Goal: Transaction & Acquisition: Purchase product/service

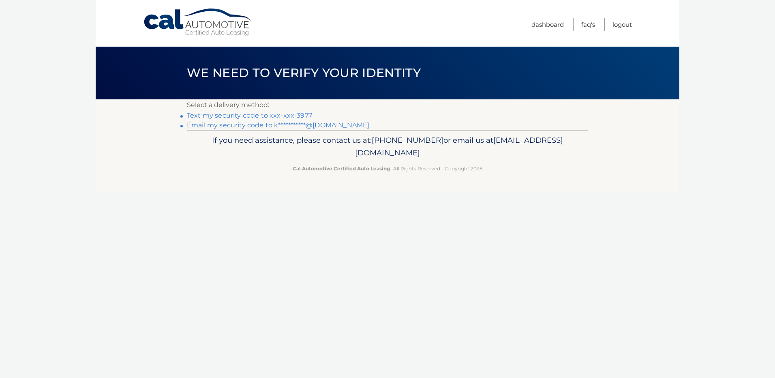
click at [292, 117] on link "Text my security code to xxx-xxx-3977" at bounding box center [249, 115] width 125 height 8
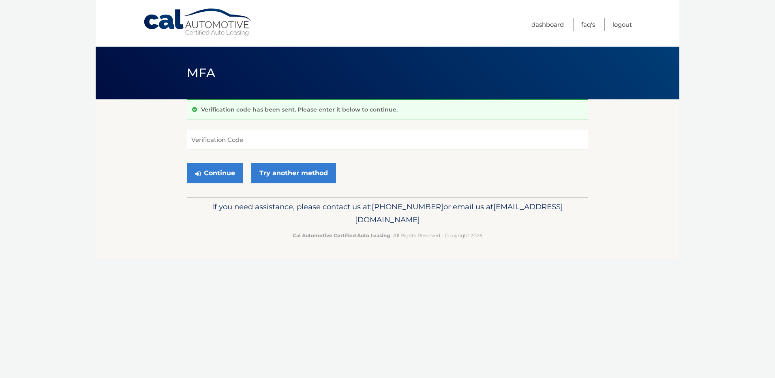
click at [263, 134] on input "Verification Code" at bounding box center [387, 140] width 401 height 20
type input "906936"
click at [208, 173] on button "Continue" at bounding box center [215, 173] width 56 height 20
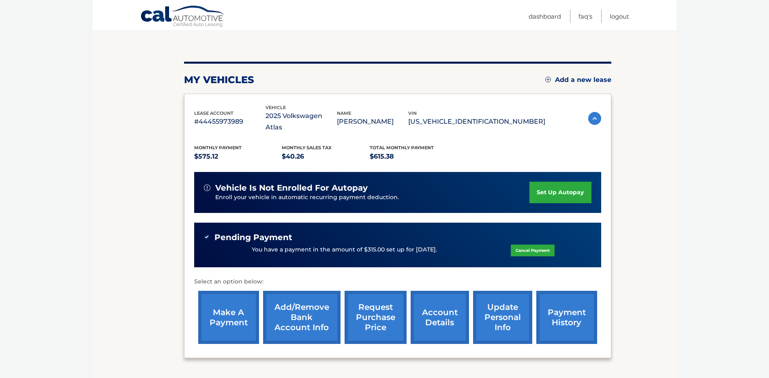
scroll to position [81, 0]
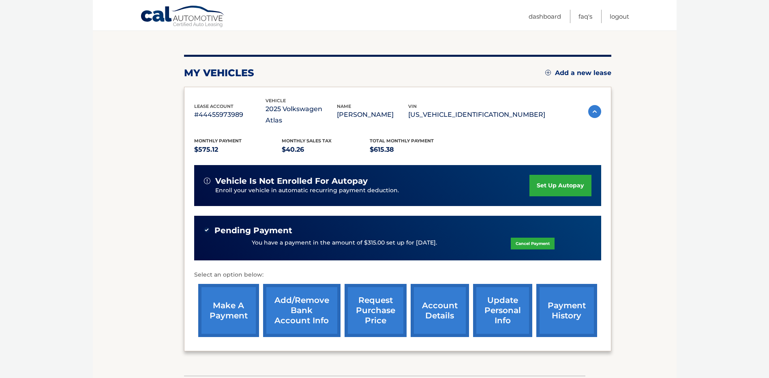
click at [236, 301] on link "make a payment" at bounding box center [228, 310] width 61 height 53
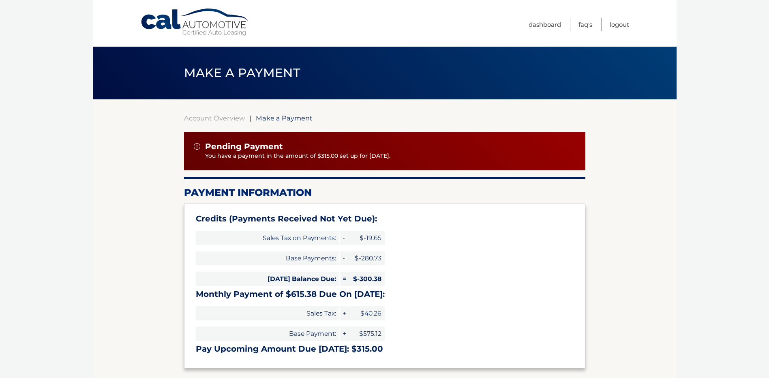
type input "315.00"
select select "Y2M4NGMxZWEtZmI4Ni00NjlhLWFhYTMtNjVkZDZkYjcyOWRl"
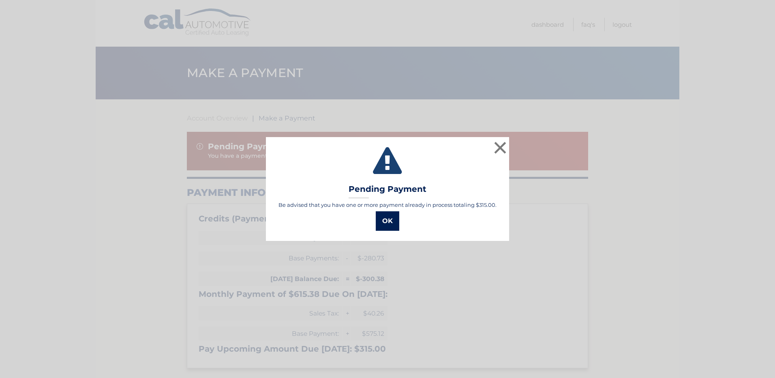
click at [387, 221] on button "OK" at bounding box center [388, 220] width 24 height 19
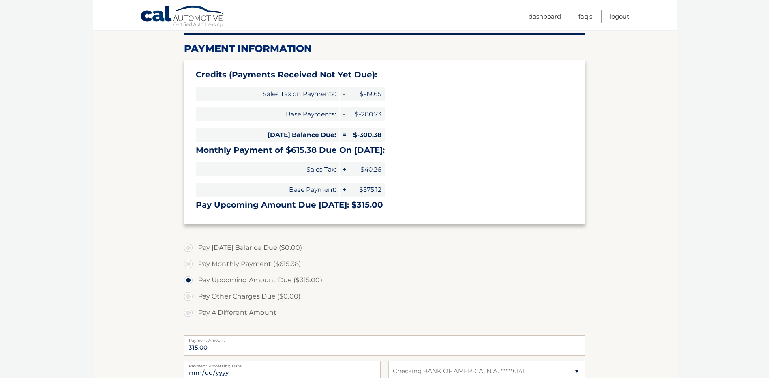
scroll to position [162, 0]
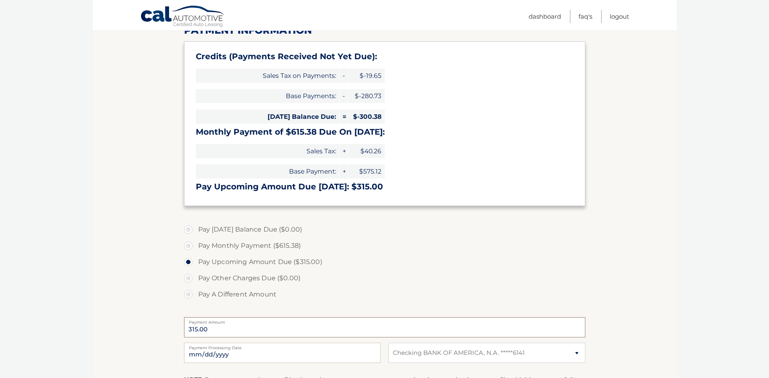
click at [237, 329] on input "315.00" at bounding box center [384, 327] width 401 height 20
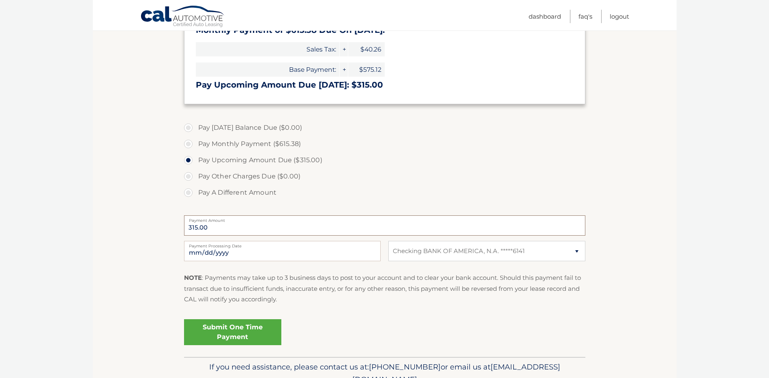
scroll to position [284, 0]
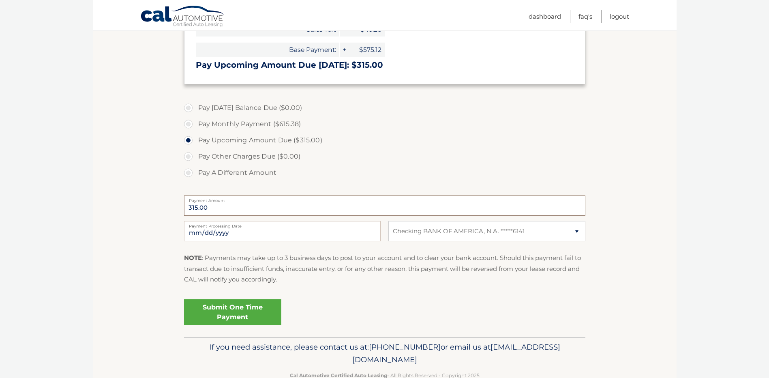
click at [211, 206] on input "315.00" at bounding box center [384, 205] width 401 height 20
click at [220, 230] on input "2025-10-08" at bounding box center [282, 231] width 197 height 20
type input "2025-11-01"
click at [224, 206] on input "315.00" at bounding box center [384, 205] width 401 height 20
click at [220, 206] on input "315.00" at bounding box center [384, 205] width 401 height 20
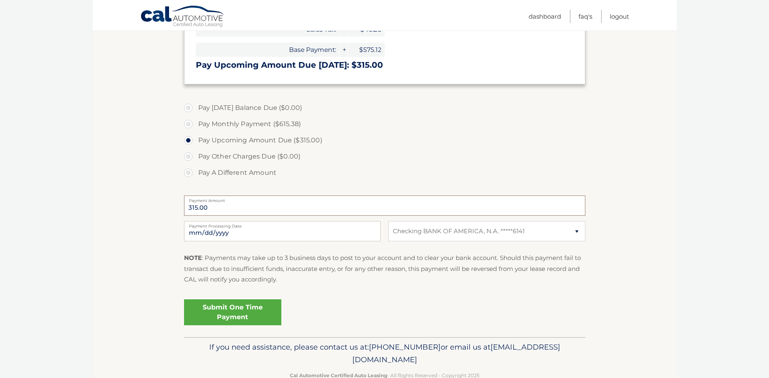
click at [207, 206] on input "315.00" at bounding box center [384, 205] width 401 height 20
click at [201, 206] on input "315.00" at bounding box center [384, 205] width 401 height 20
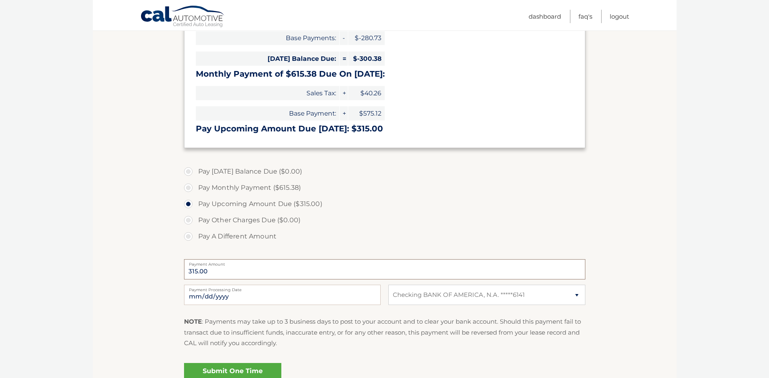
scroll to position [203, 0]
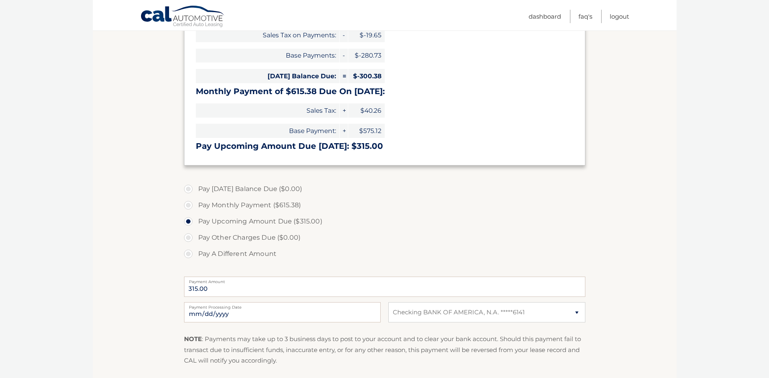
click at [238, 252] on label "Pay A Different Amount" at bounding box center [384, 254] width 401 height 16
click at [195, 252] on input "Pay A Different Amount" at bounding box center [191, 252] width 8 height 13
radio input "true"
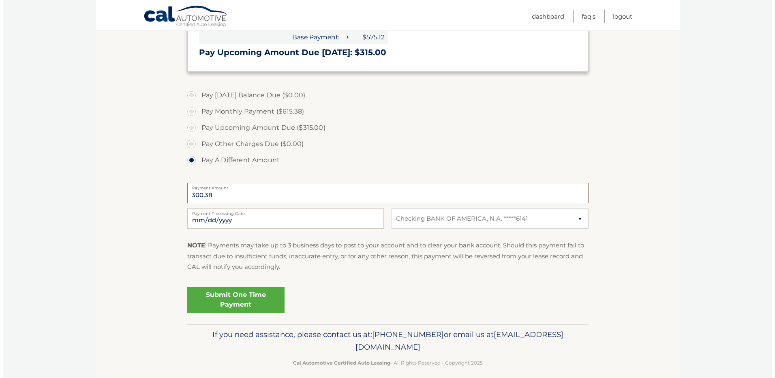
scroll to position [304, 0]
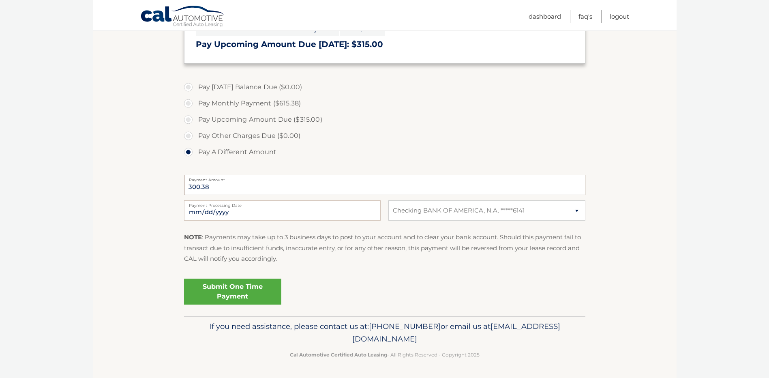
type input "300.38"
click at [235, 293] on link "Submit One Time Payment" at bounding box center [232, 292] width 97 height 26
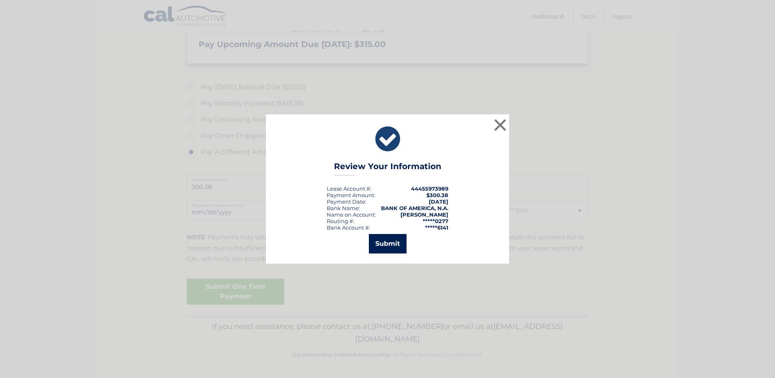
click at [394, 242] on button "Submit" at bounding box center [388, 243] width 38 height 19
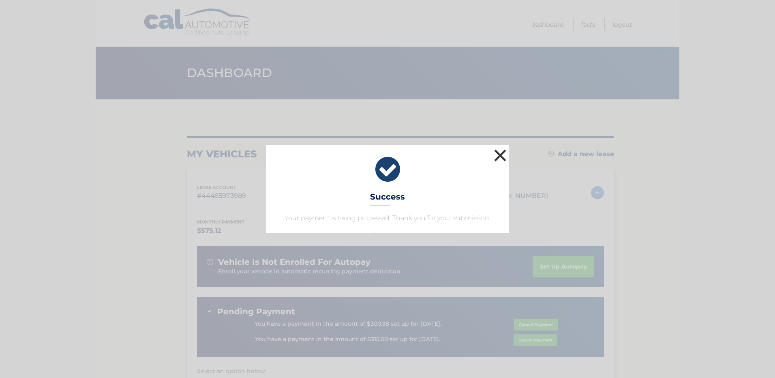
click at [500, 156] on button "×" at bounding box center [500, 155] width 16 height 16
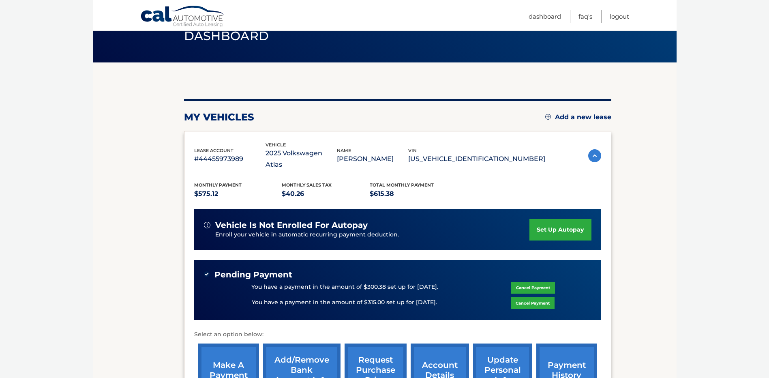
scroll to position [81, 0]
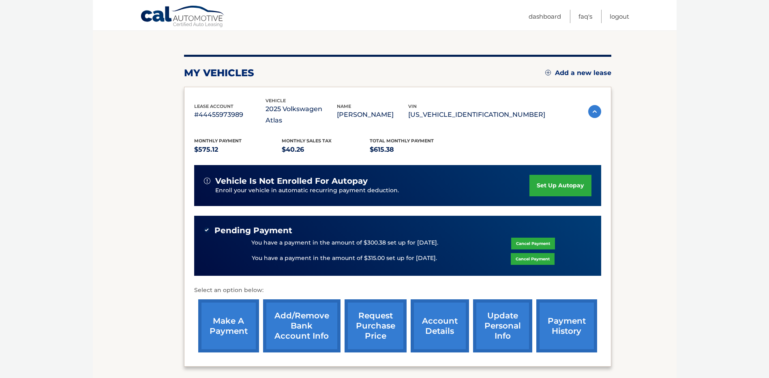
click at [223, 315] on link "make a payment" at bounding box center [228, 325] width 61 height 53
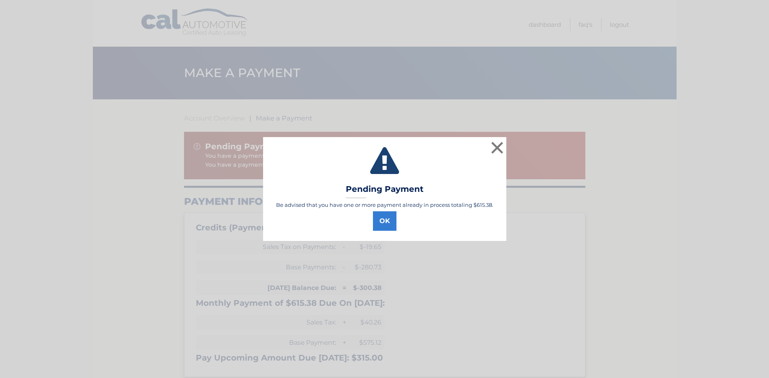
select select "Y2M4NGMxZWEtZmI4Ni00NjlhLWFhYTMtNjVkZDZkYjcyOWRl"
click at [392, 223] on button "OK" at bounding box center [388, 220] width 24 height 19
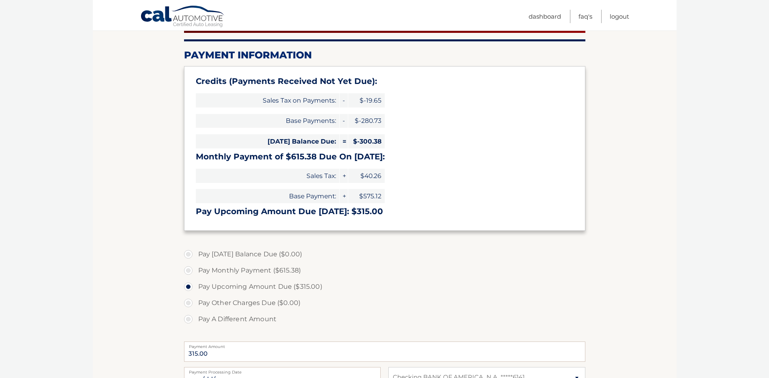
scroll to position [162, 0]
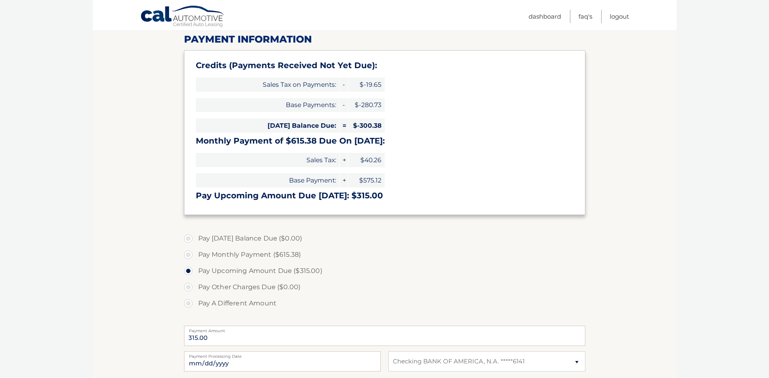
click at [233, 303] on label "Pay A Different Amount" at bounding box center [384, 303] width 401 height 16
click at [195, 303] on input "Pay A Different Amount" at bounding box center [191, 301] width 8 height 13
radio input "true"
click at [236, 332] on input "Payment Amount" at bounding box center [384, 336] width 401 height 20
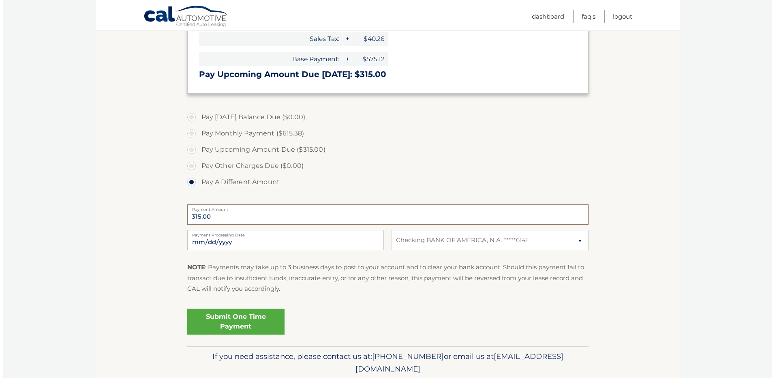
scroll to position [284, 0]
type input "315.00"
click at [253, 242] on input "2025-10-08" at bounding box center [282, 239] width 197 height 20
type input "2025-11-15"
click at [231, 317] on link "Submit One Time Payment" at bounding box center [232, 321] width 97 height 26
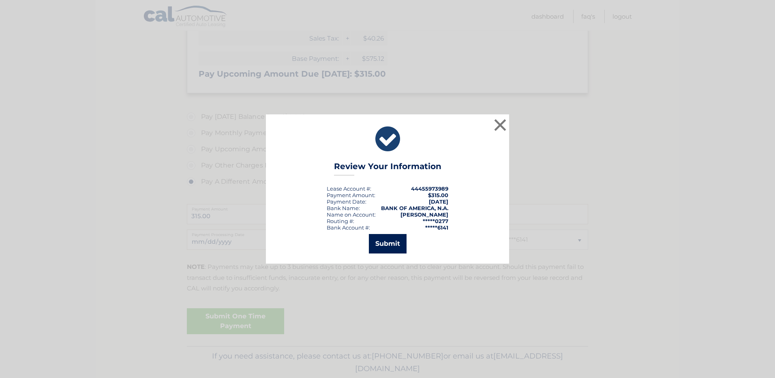
click at [390, 243] on button "Submit" at bounding box center [388, 243] width 38 height 19
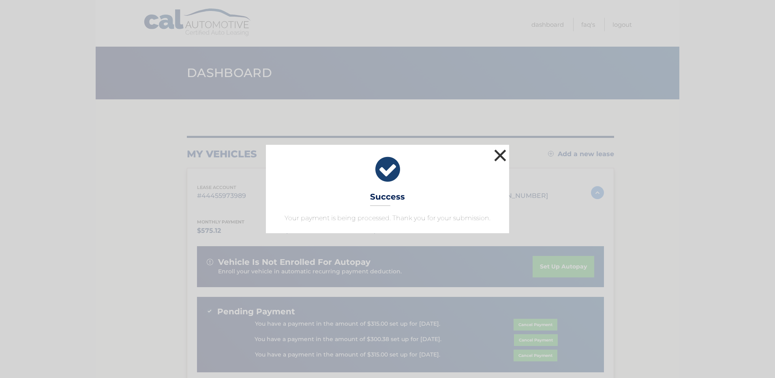
click at [501, 154] on button "×" at bounding box center [500, 155] width 16 height 16
